Goal: Browse casually: Explore the website without a specific task or goal

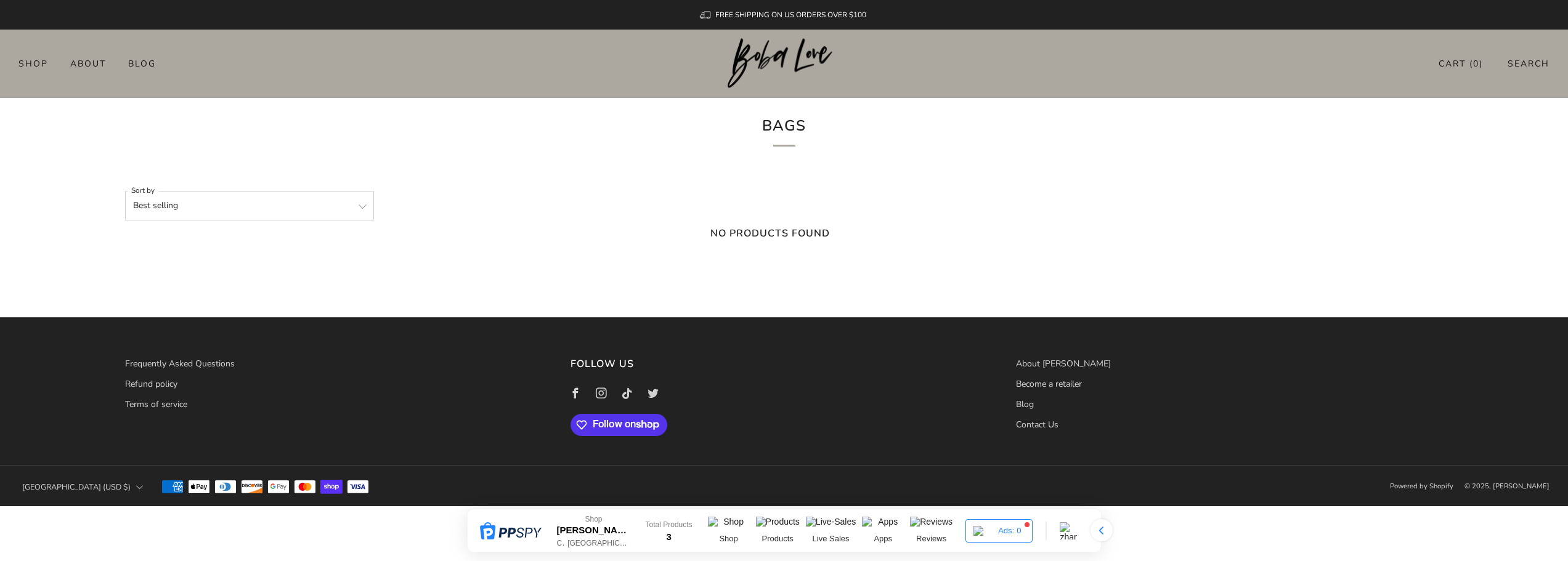
click at [775, 95] on div at bounding box center [784, 64] width 113 height 69
click at [778, 51] on img at bounding box center [784, 63] width 113 height 51
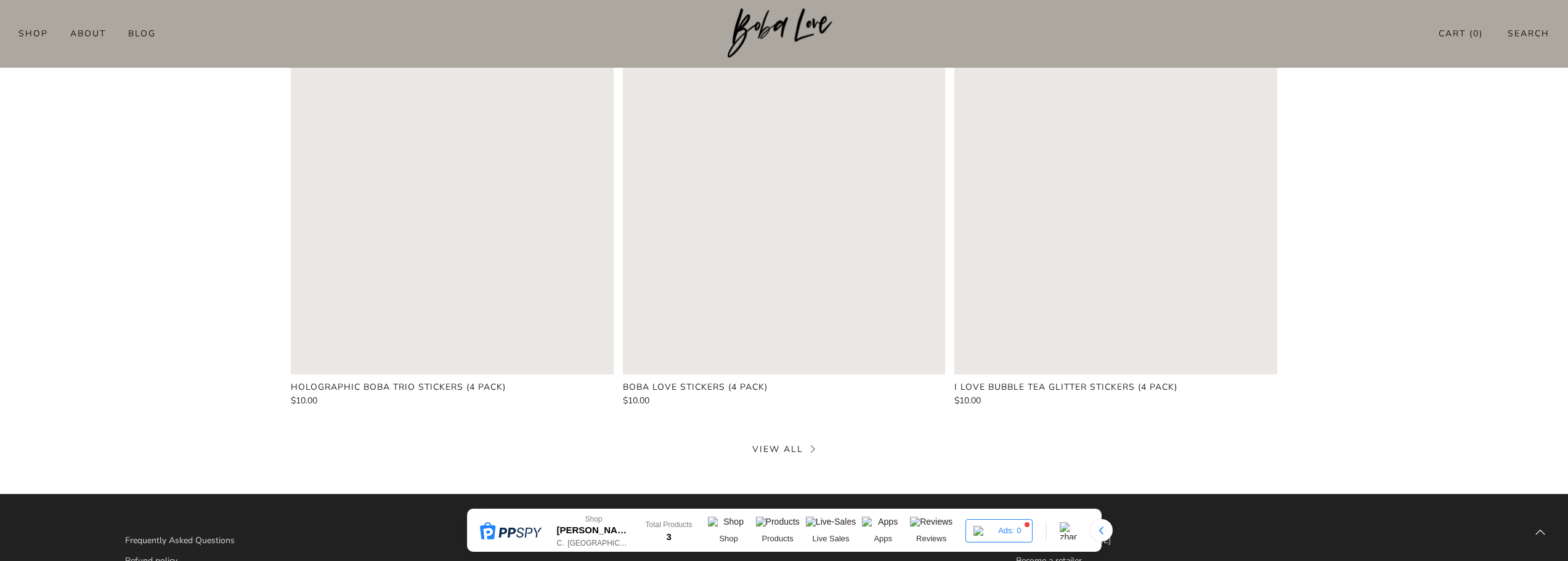
scroll to position [709, 0]
click at [810, 451] on link "View all" at bounding box center [784, 450] width 63 height 12
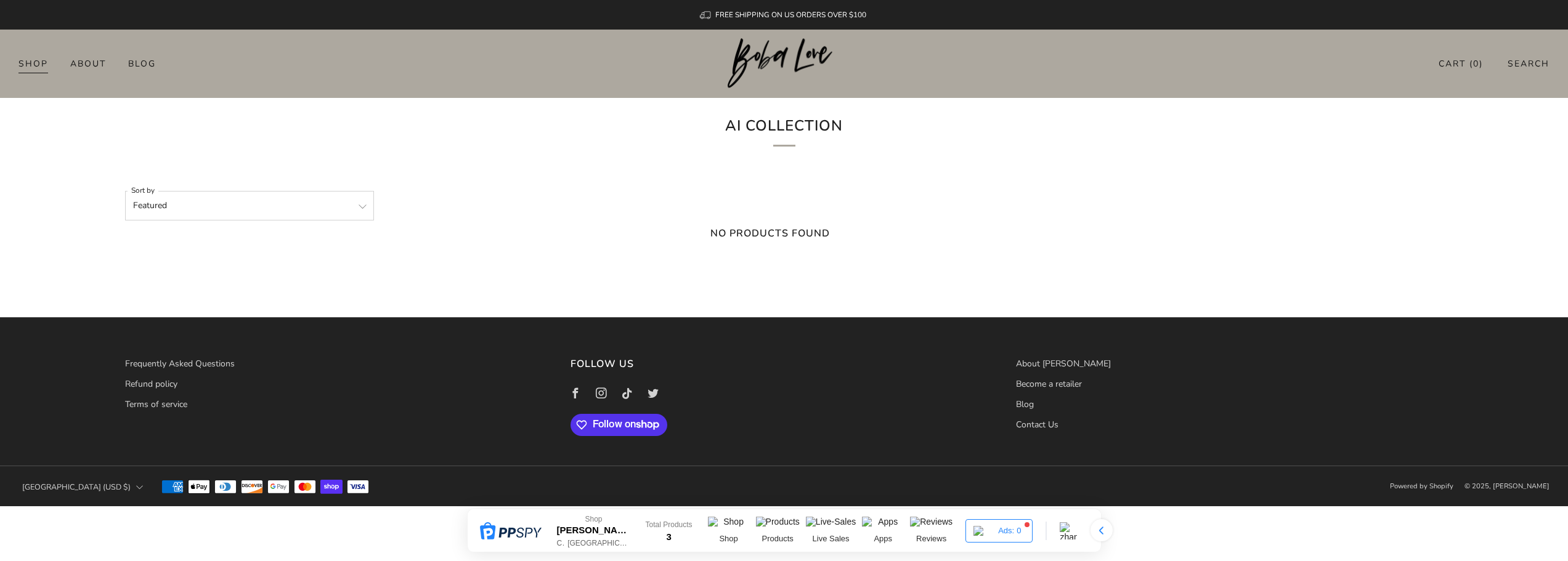
click at [42, 60] on link "Shop" at bounding box center [34, 63] width 30 height 19
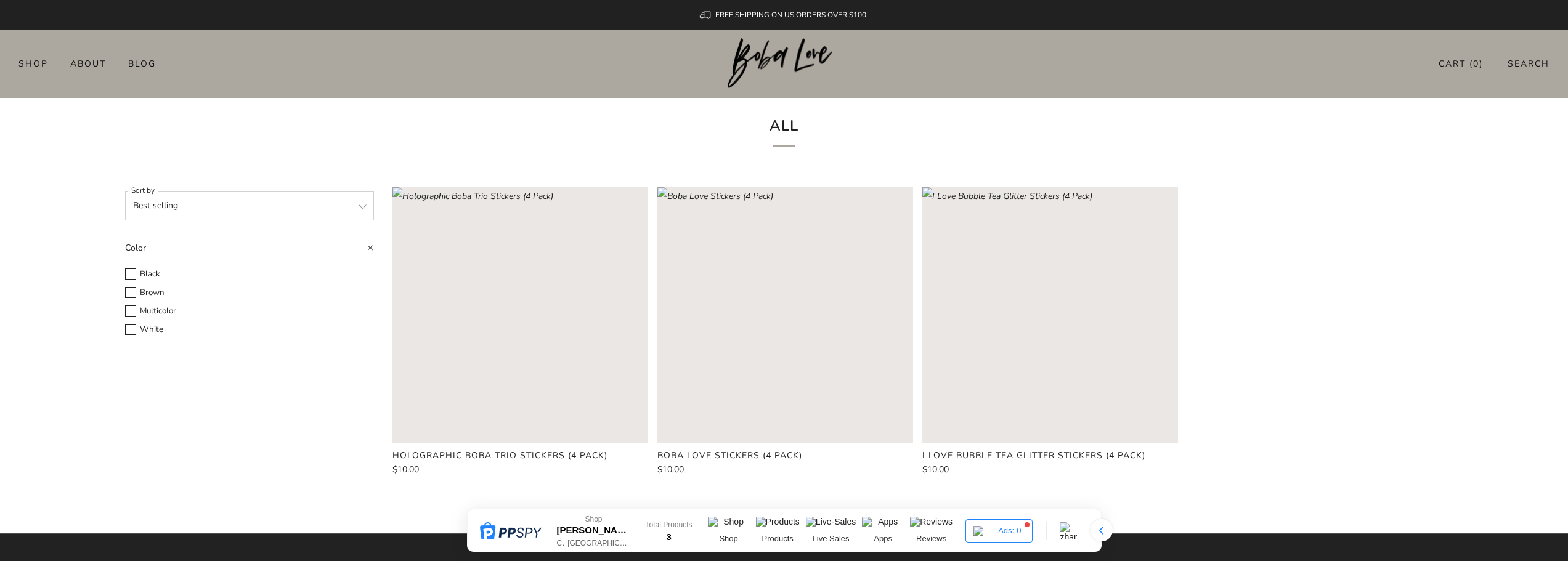
click at [784, 61] on img at bounding box center [784, 63] width 113 height 51
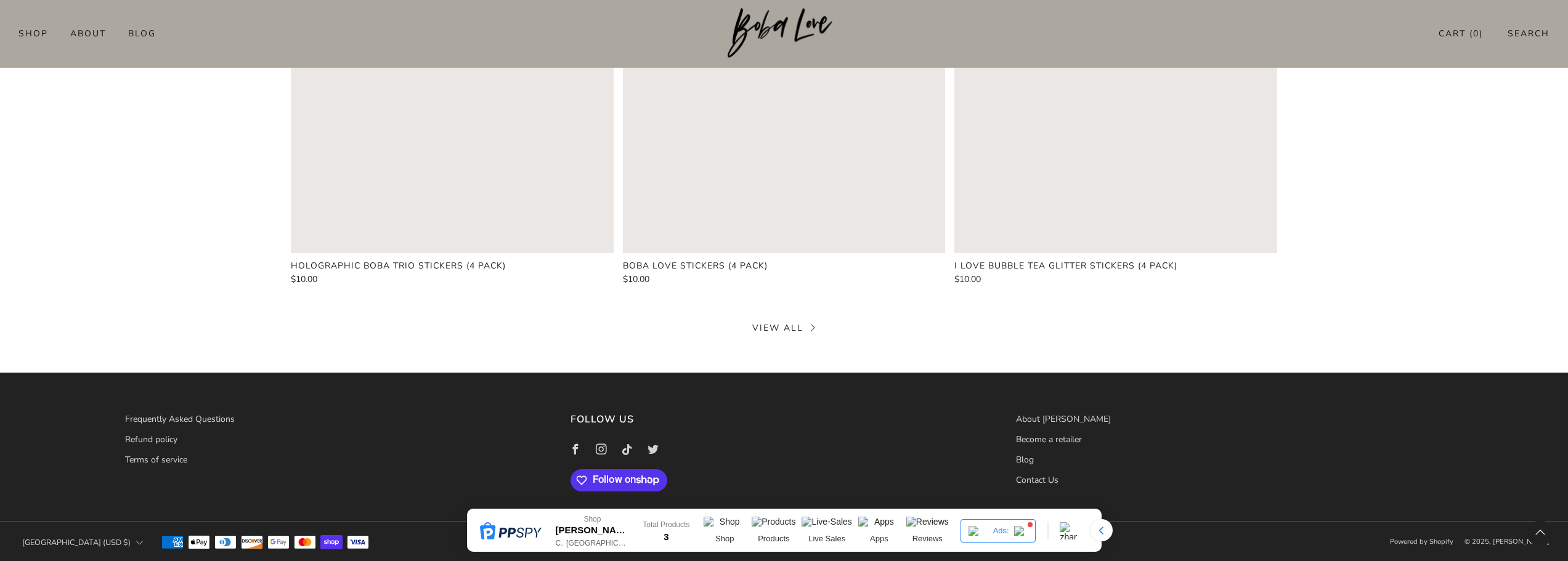
scroll to position [833, 0]
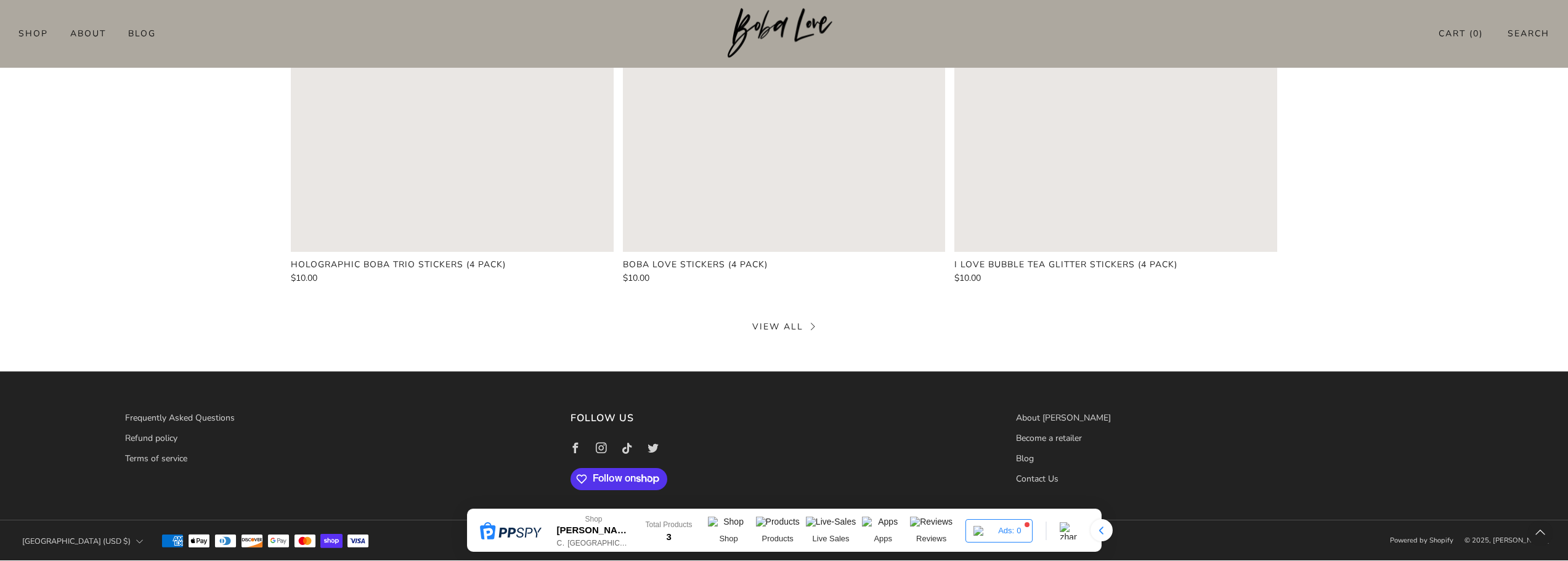
click at [807, 327] on link "View all" at bounding box center [784, 327] width 63 height 12
